Goal: Check status: Check status

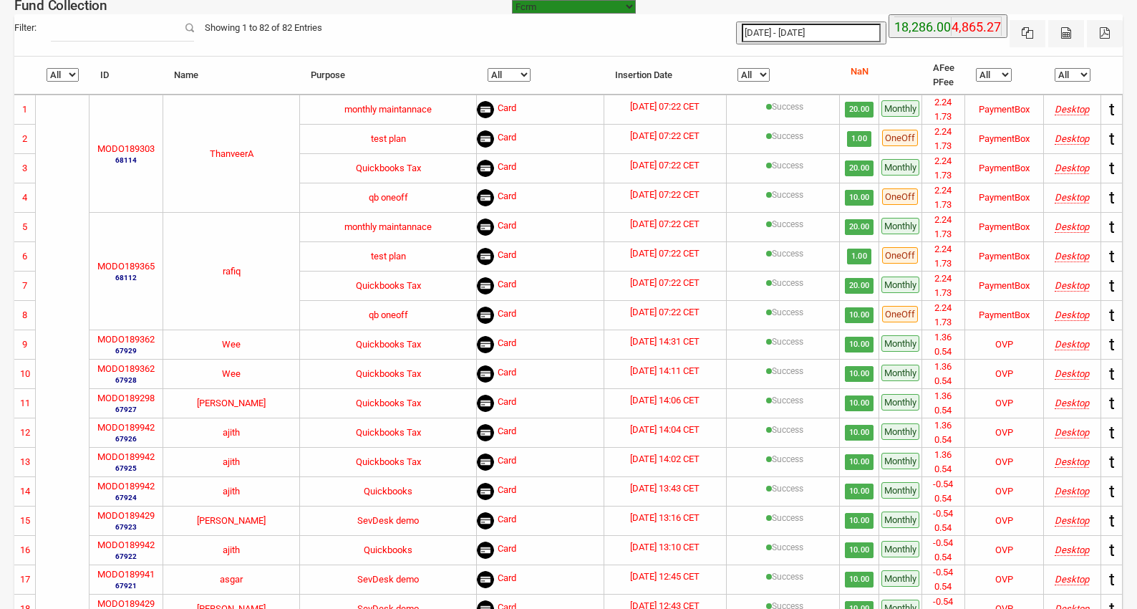
select select "[URL][DOMAIN_NAME]"
select select "100"
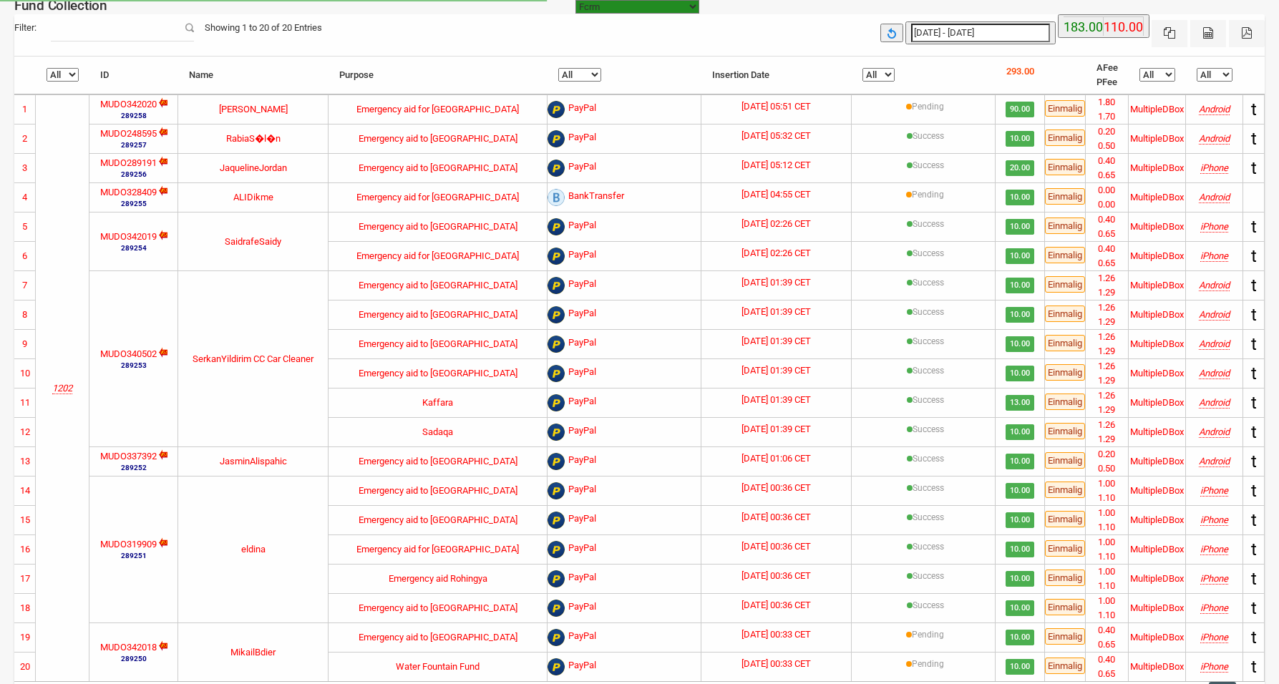
select select "100"
type input "25-09-2025"
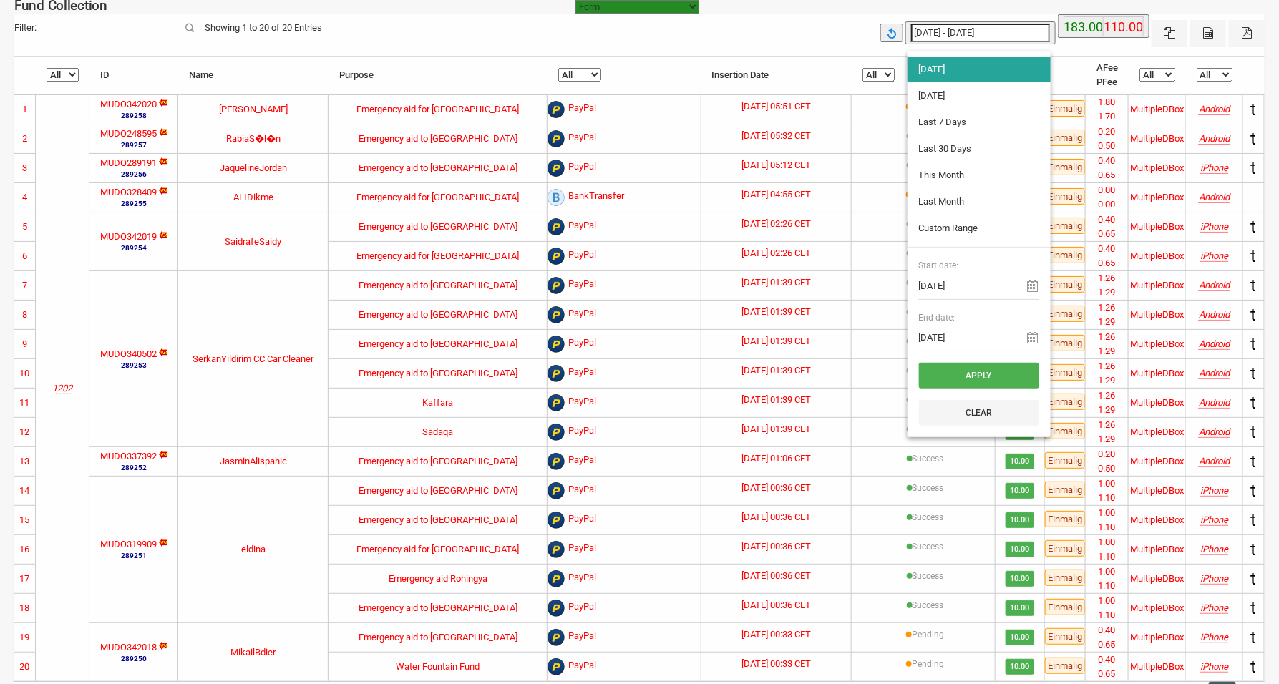
click at [953, 29] on input "[DATE] - [DATE]" at bounding box center [980, 33] width 139 height 19
type input "24-09-2025"
click at [935, 97] on li "[DATE]" at bounding box center [979, 96] width 143 height 26
type input "24-09-2025 - 24-09-2025"
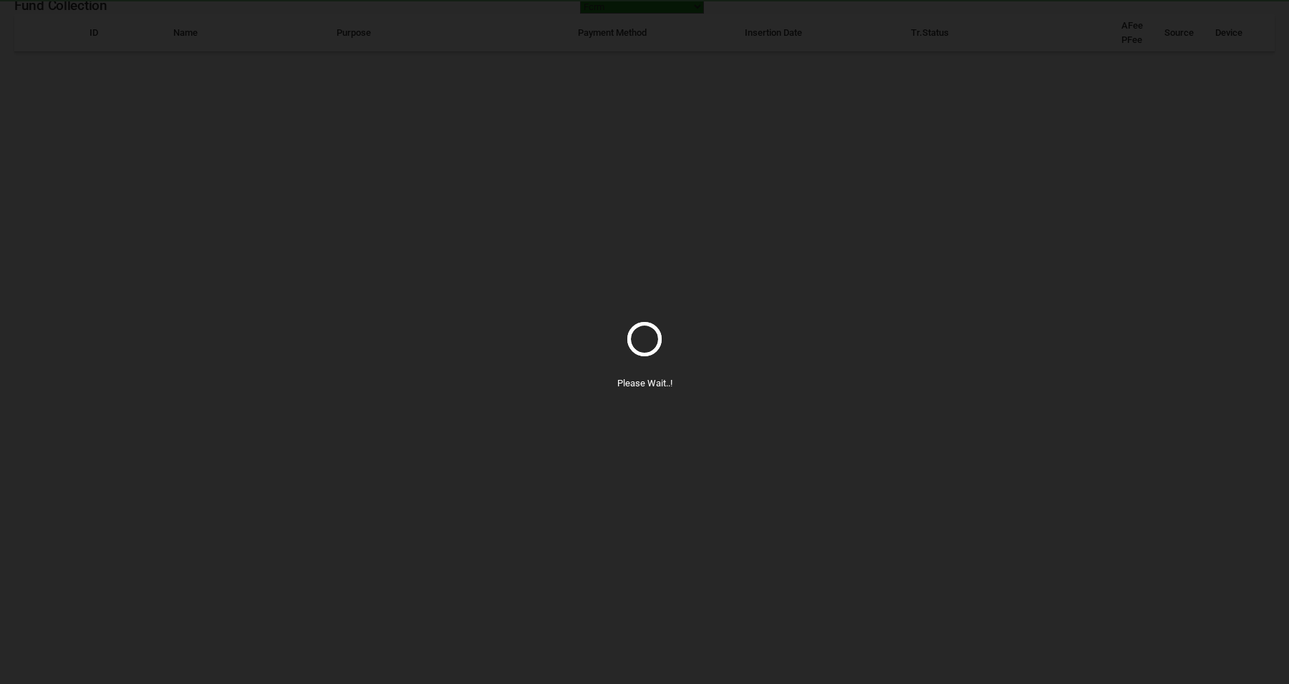
select select "100"
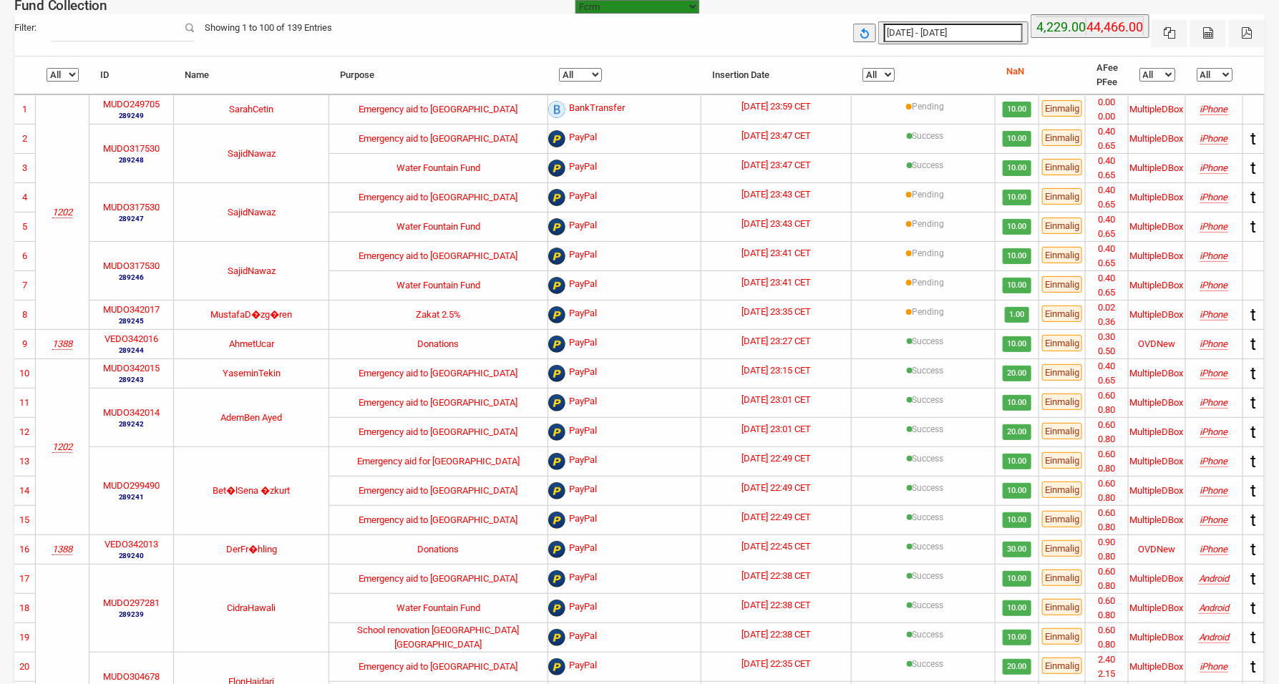
click at [886, 77] on select "All Pending Incomplete Success" at bounding box center [879, 75] width 32 height 14
click at [869, 68] on select "All Pending Incomplete Success" at bounding box center [879, 75] width 32 height 14
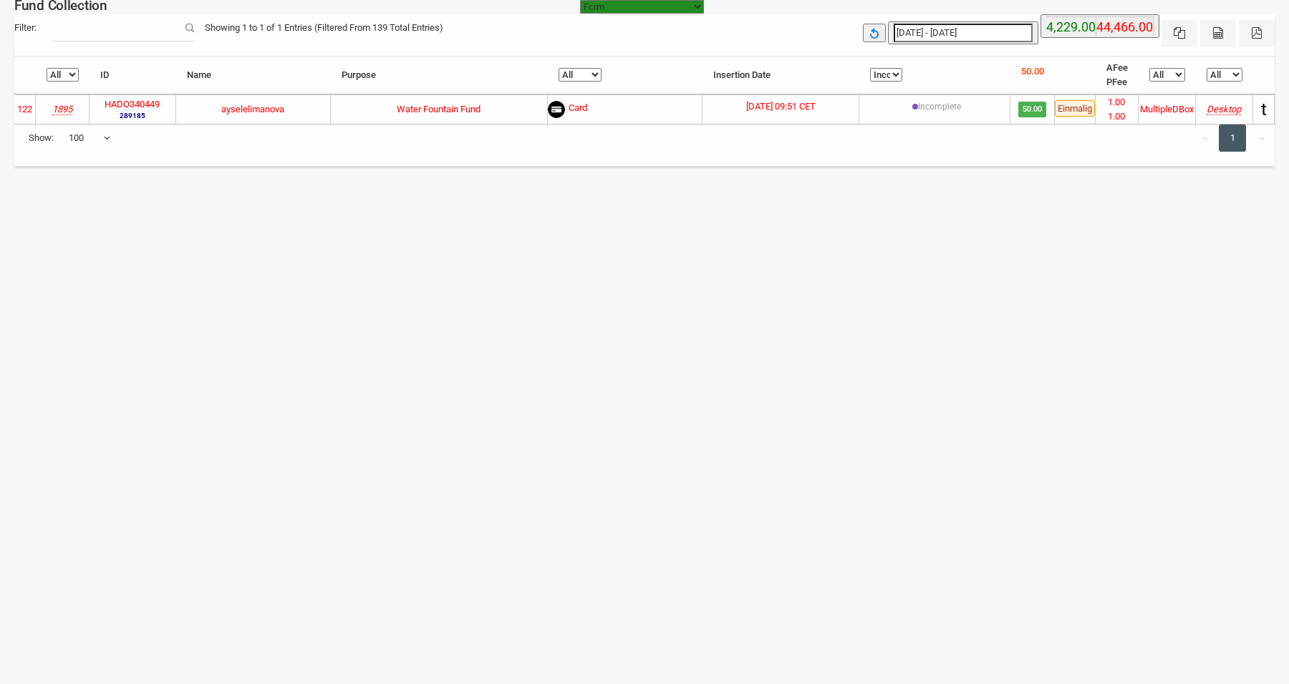
click at [886, 74] on select "All Pending Incomplete Success" at bounding box center [886, 75] width 32 height 14
select select "Success"
click at [870, 68] on select "All Pending Incomplete Success" at bounding box center [886, 75] width 32 height 14
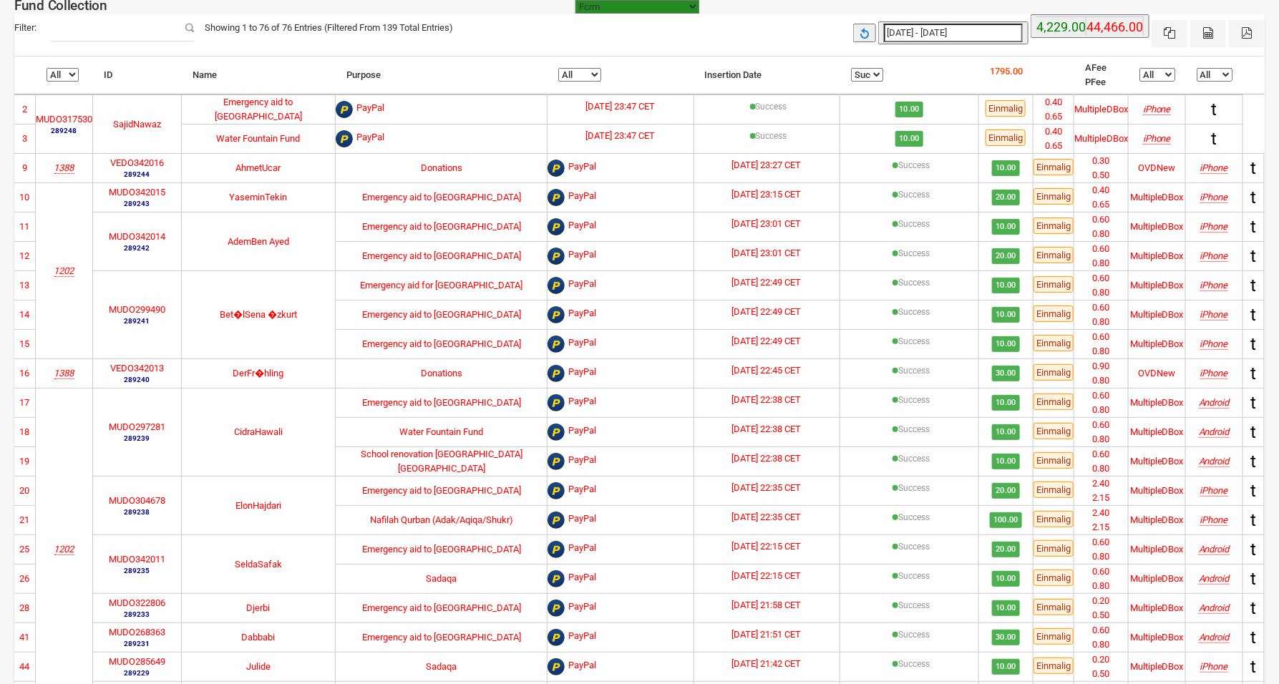
click at [861, 67] on th "All Pending Incomplete Success" at bounding box center [910, 76] width 139 height 38
drag, startPoint x: 874, startPoint y: 74, endPoint x: 868, endPoint y: 79, distance: 7.6
click at [874, 74] on select "All Pending Incomplete Success" at bounding box center [867, 75] width 32 height 14
select select
click at [862, 68] on select "All Pending Incomplete Success" at bounding box center [867, 75] width 32 height 14
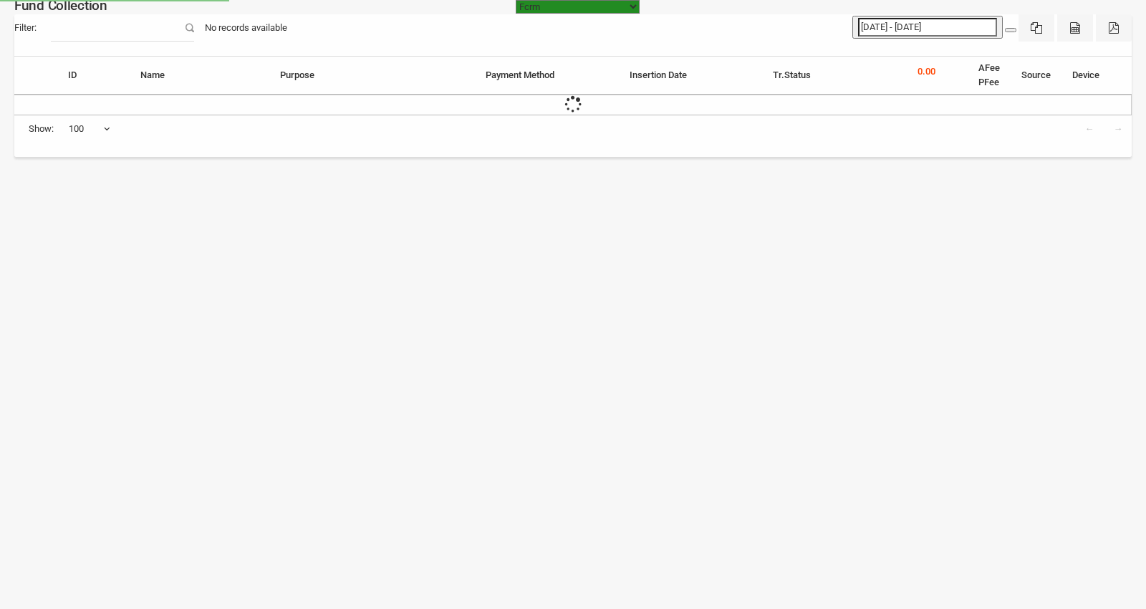
select select "[URL][DOMAIN_NAME]"
select select "100"
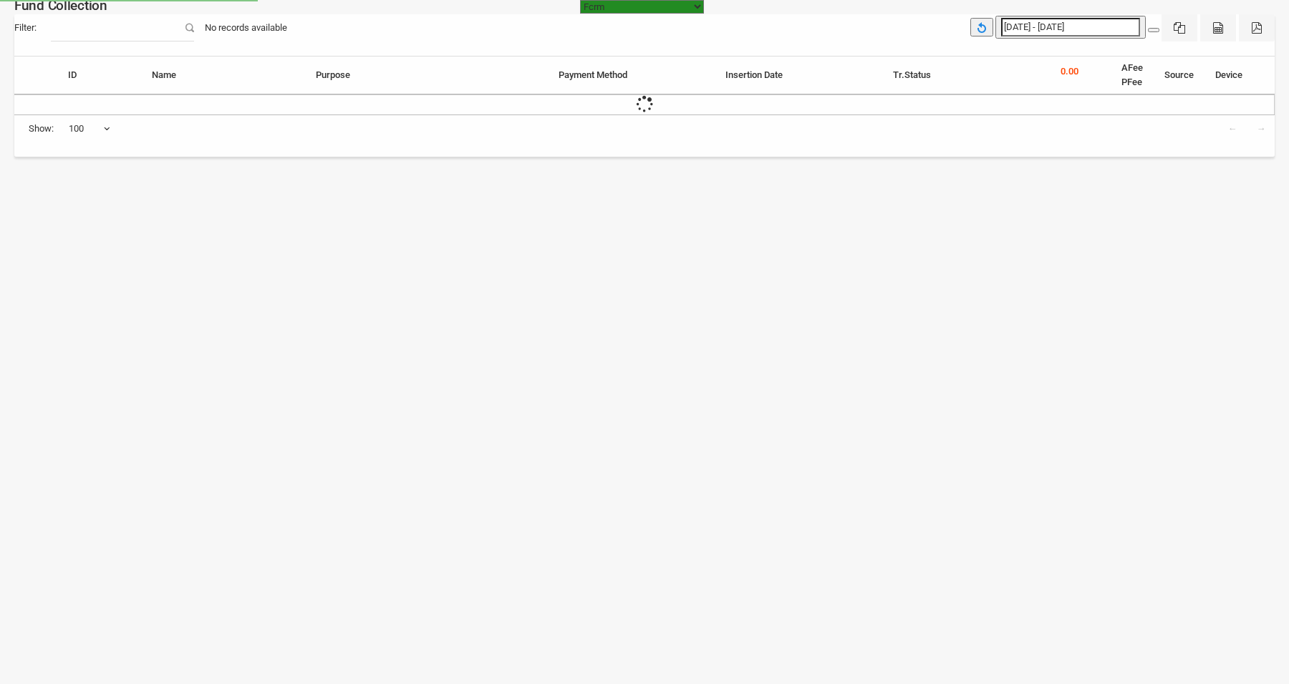
select select "100"
